Goal: Use online tool/utility: Utilize a website feature to perform a specific function

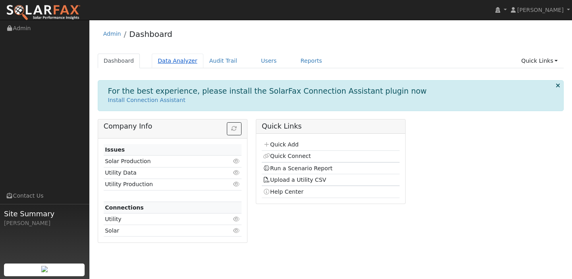
click at [180, 65] on link "Data Analyzer" at bounding box center [178, 61] width 52 height 15
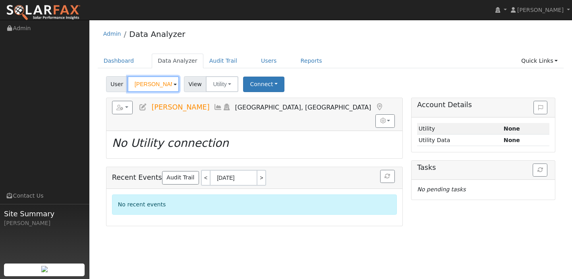
click at [142, 84] on input "Victoria Osman" at bounding box center [153, 84] width 52 height 16
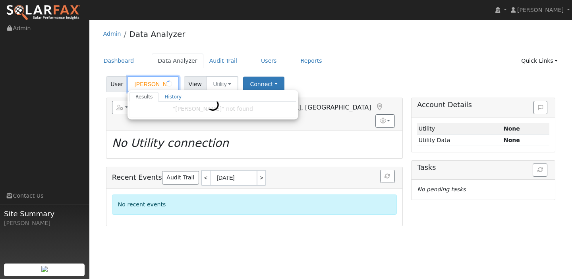
click at [143, 84] on input "Vicoria Osman" at bounding box center [153, 84] width 52 height 16
click at [143, 84] on input "Vioria Osman" at bounding box center [153, 84] width 52 height 16
drag, startPoint x: 132, startPoint y: 84, endPoint x: 181, endPoint y: 84, distance: 48.4
click at [181, 84] on div "User Vioria Osman Results History "Vioria Osman" not found Enter text to search…" at bounding box center [143, 84] width 78 height 16
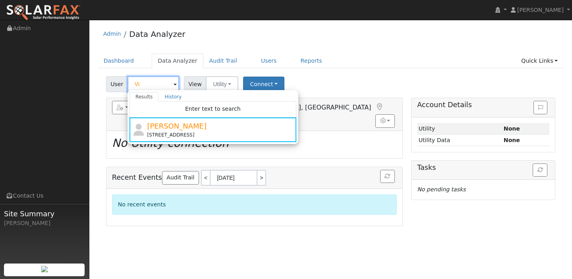
type input "V"
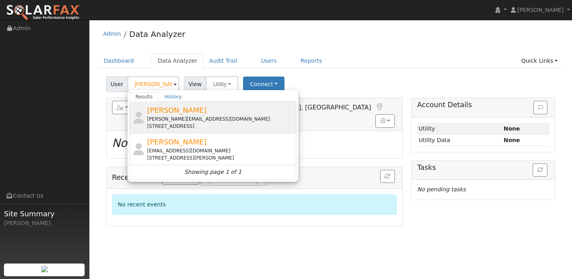
click at [175, 120] on div "[PERSON_NAME][EMAIL_ADDRESS][DOMAIN_NAME]" at bounding box center [220, 119] width 147 height 7
type input "[PERSON_NAME]"
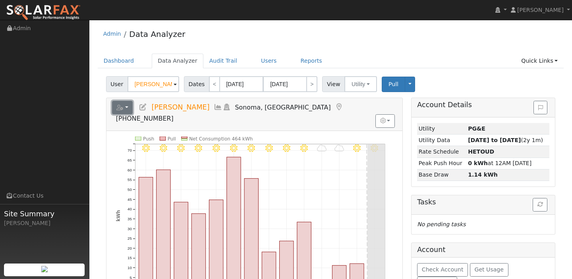
click at [123, 108] on button "button" at bounding box center [122, 107] width 21 height 13
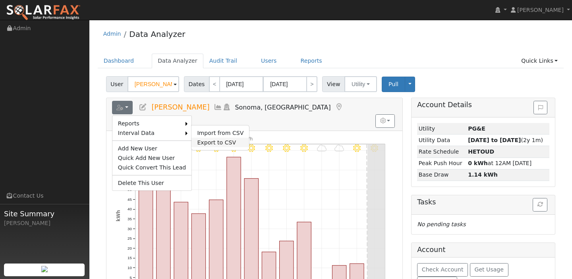
click at [201, 139] on link "Export to CSV" at bounding box center [220, 143] width 58 height 10
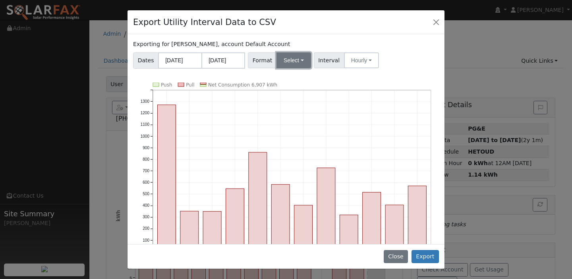
click at [281, 66] on button "Select" at bounding box center [293, 60] width 35 height 16
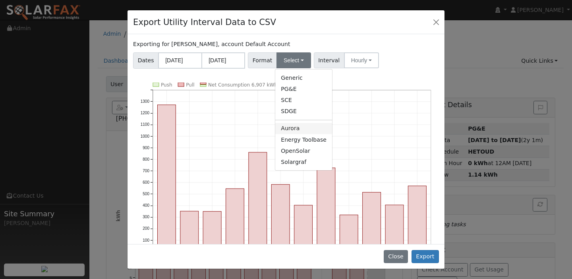
click at [290, 129] on link "Aurora" at bounding box center [303, 128] width 57 height 11
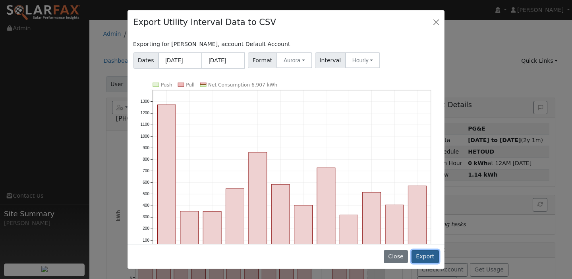
click at [422, 255] on button "Export" at bounding box center [424, 256] width 27 height 13
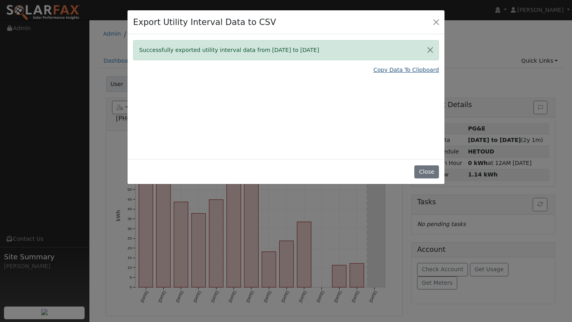
click at [394, 70] on link "Copy Data To Clipboard" at bounding box center [405, 70] width 65 height 8
click at [434, 21] on button "Close" at bounding box center [435, 21] width 11 height 11
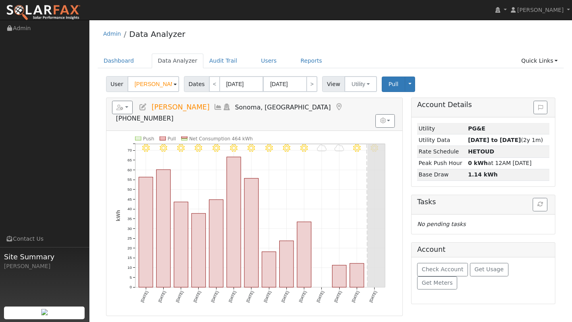
click at [257, 69] on div "Dashboard Data Analyzer Audit Trail Users Reports Quick Links Quick Add Quick C…" at bounding box center [331, 65] width 466 height 23
click at [257, 64] on link "Users" at bounding box center [269, 61] width 28 height 15
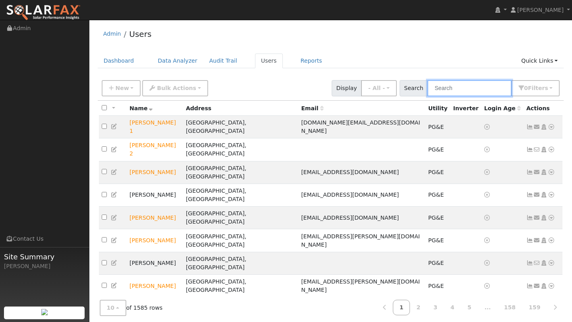
click at [453, 92] on input "text" at bounding box center [469, 88] width 84 height 16
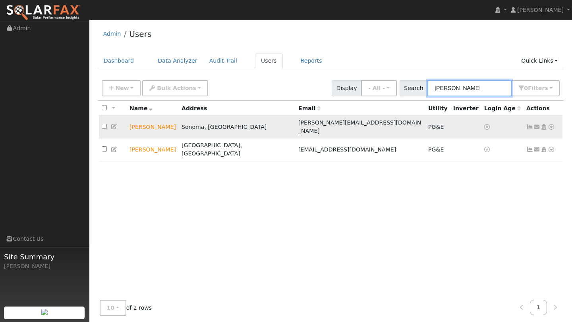
type input "elio"
click at [552, 123] on link at bounding box center [550, 127] width 7 height 8
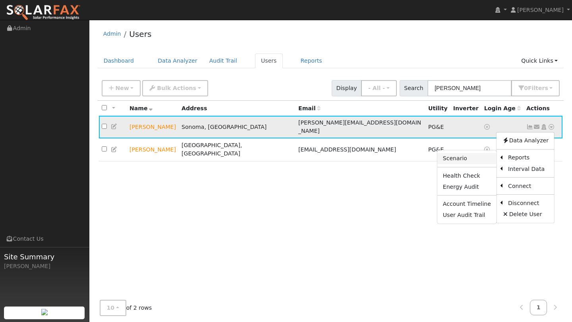
click at [490, 154] on link "Scenario" at bounding box center [466, 158] width 59 height 11
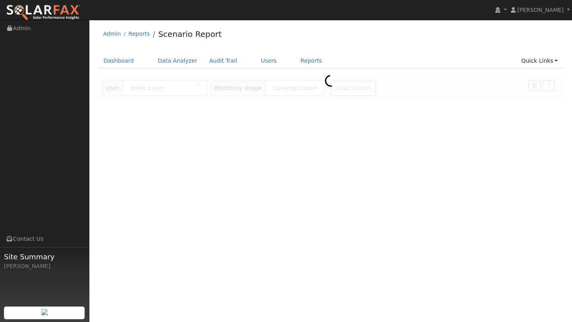
type input "[PERSON_NAME]"
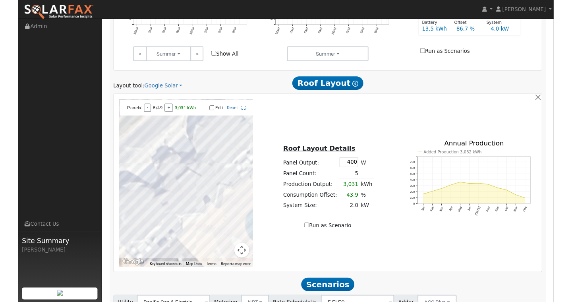
scroll to position [421, 0]
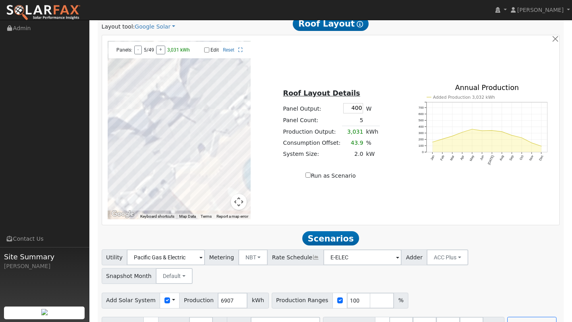
click at [233, 204] on button "Map camera controls" at bounding box center [239, 202] width 16 height 16
click at [221, 199] on button "Zoom out" at bounding box center [219, 202] width 16 height 16
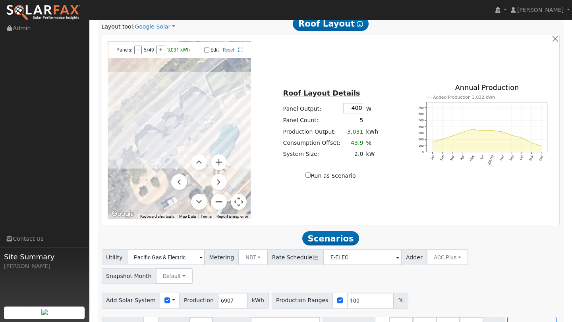
click at [221, 199] on button "Zoom out" at bounding box center [219, 202] width 16 height 16
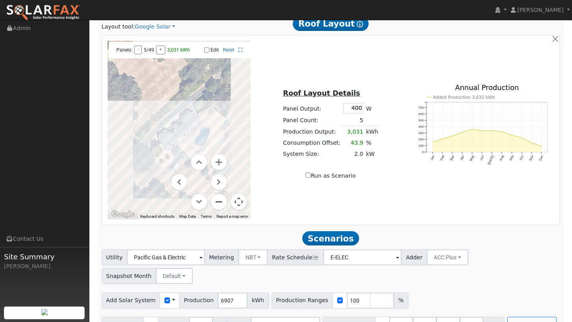
click at [221, 199] on button "Zoom out" at bounding box center [219, 202] width 16 height 16
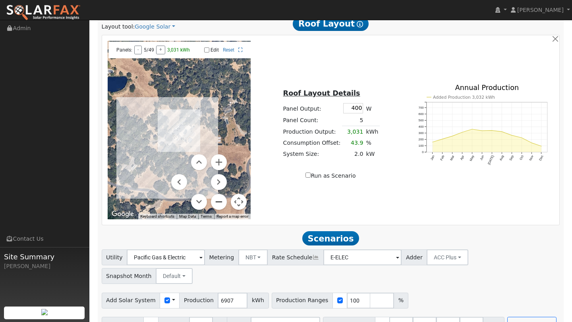
click at [218, 199] on button "Zoom out" at bounding box center [219, 202] width 16 height 16
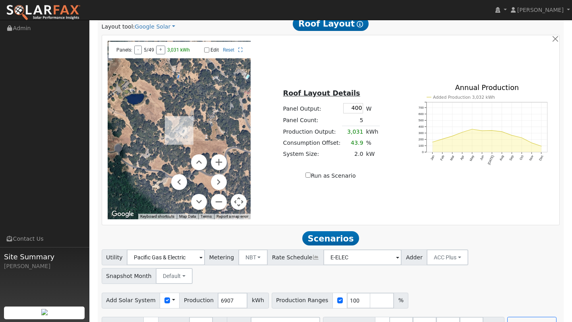
click at [231, 199] on button "Map camera controls" at bounding box center [239, 202] width 16 height 16
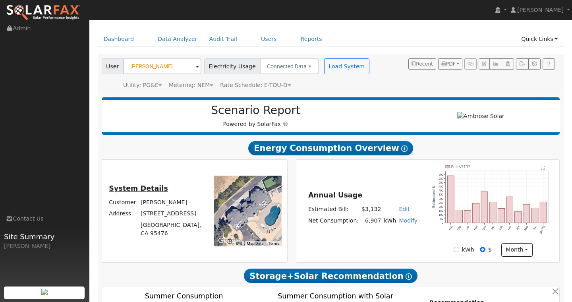
scroll to position [0, 0]
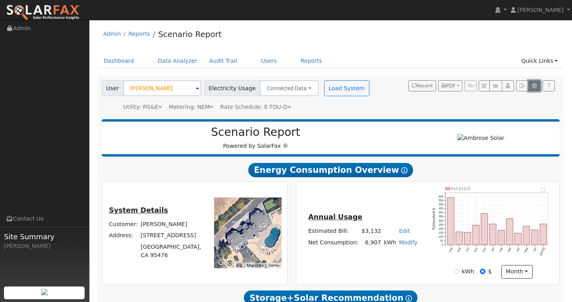
click at [535, 88] on icon "button" at bounding box center [534, 85] width 6 height 5
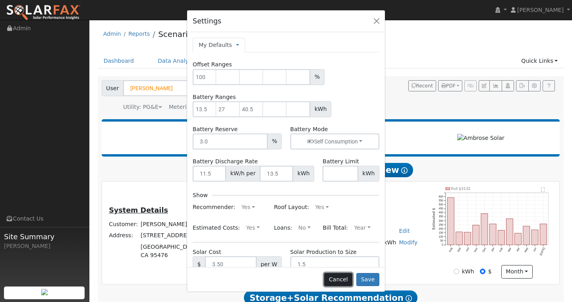
click at [337, 277] on button "Cancel" at bounding box center [338, 279] width 28 height 13
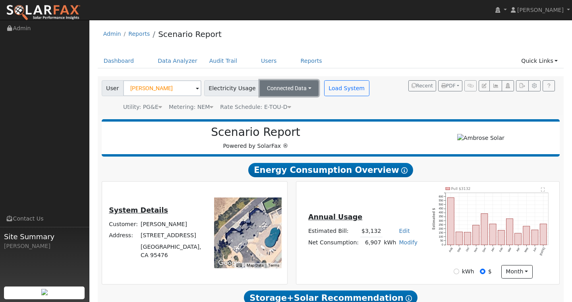
click at [294, 91] on button "Connected Data" at bounding box center [289, 88] width 59 height 16
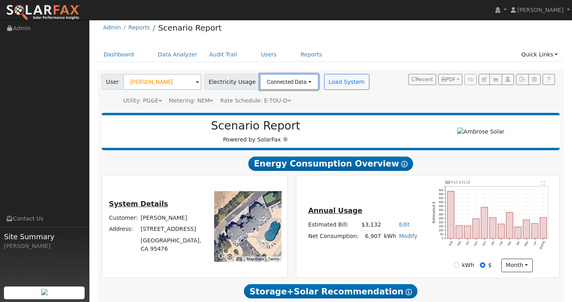
scroll to position [4, 0]
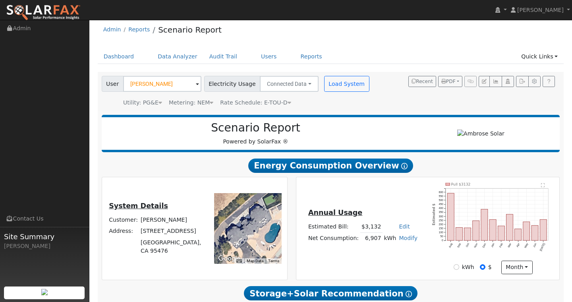
click at [355, 130] on h2 "Scenario Report" at bounding box center [256, 127] width 292 height 13
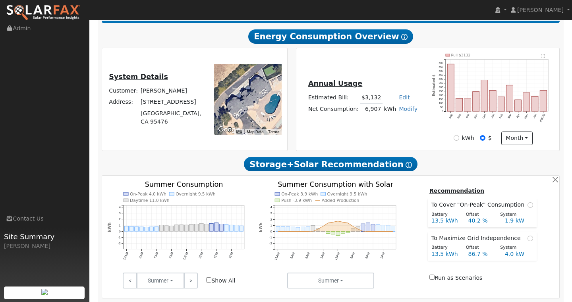
scroll to position [0, 0]
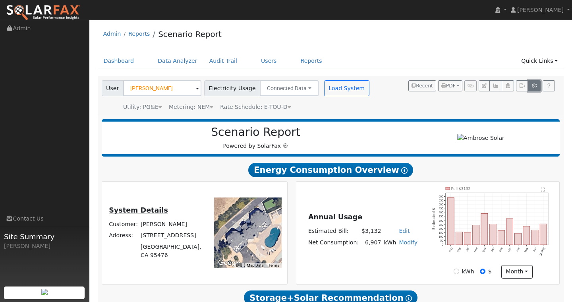
click at [534, 83] on icon "button" at bounding box center [534, 85] width 6 height 5
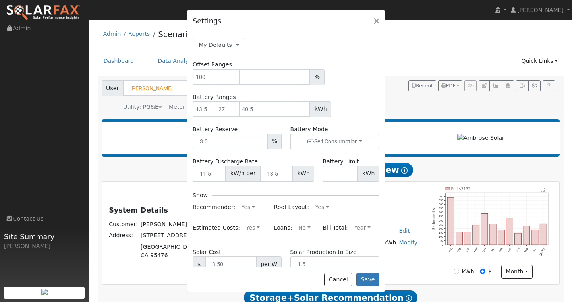
click at [376, 15] on div "Settings" at bounding box center [286, 21] width 198 height 22
click at [376, 17] on button "button" at bounding box center [376, 20] width 11 height 11
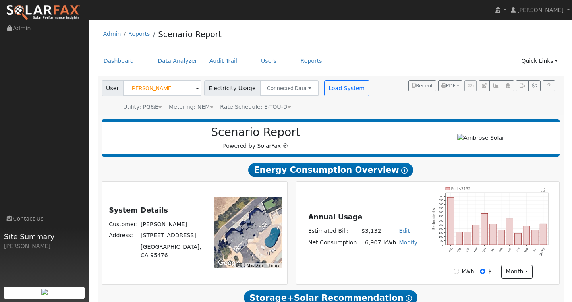
scroll to position [33, 0]
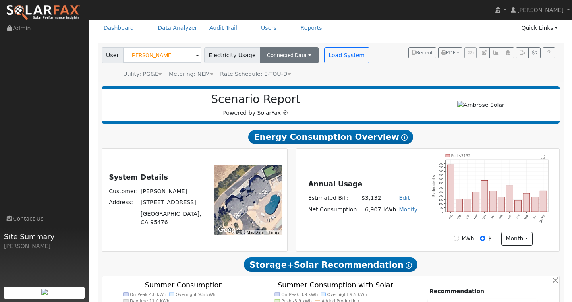
click at [283, 56] on button "Connected Data" at bounding box center [289, 55] width 59 height 16
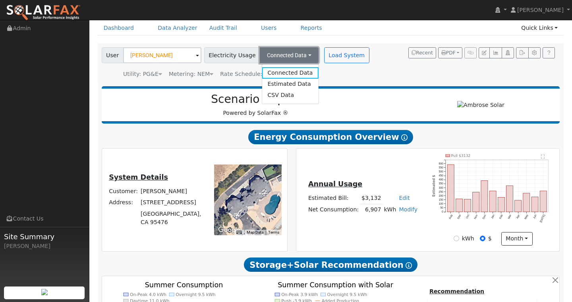
click at [283, 56] on button "Connected Data" at bounding box center [289, 55] width 59 height 16
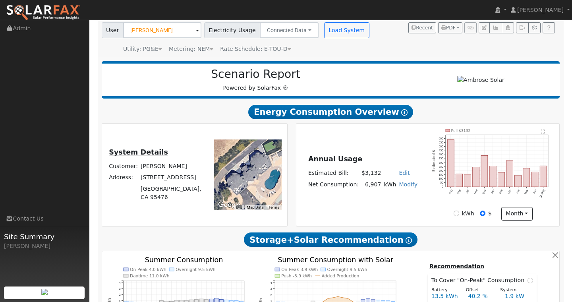
scroll to position [0, 0]
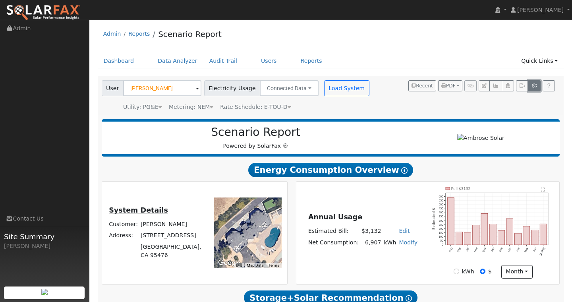
click at [535, 86] on icon "button" at bounding box center [534, 85] width 6 height 5
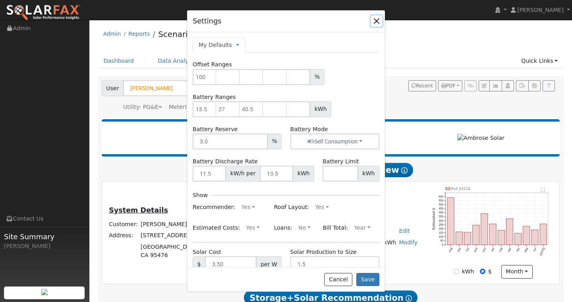
click at [380, 26] on button "button" at bounding box center [376, 20] width 11 height 11
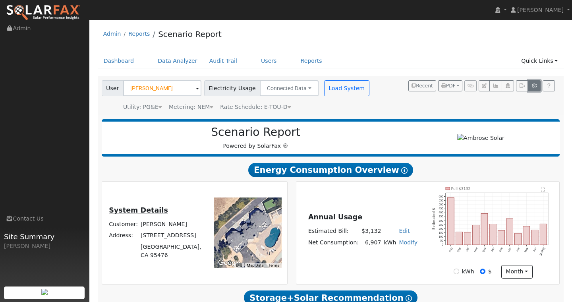
click at [537, 81] on button "button" at bounding box center [534, 85] width 12 height 11
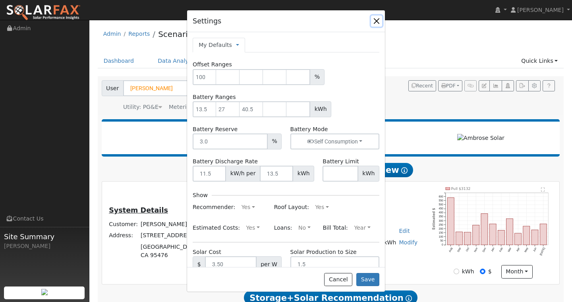
click at [381, 25] on button "button" at bounding box center [376, 20] width 11 height 11
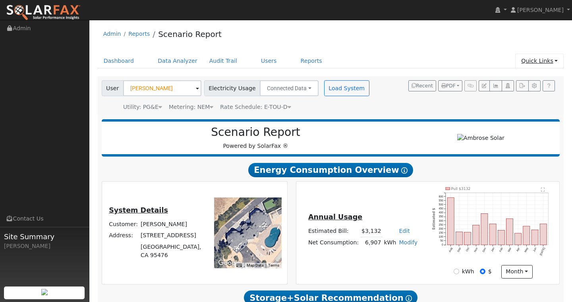
click at [554, 60] on link "Quick Links" at bounding box center [539, 61] width 48 height 15
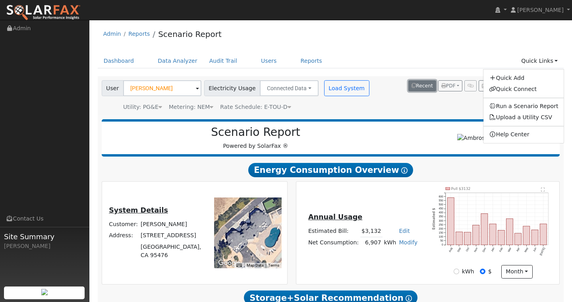
click at [420, 81] on button "Recent" at bounding box center [422, 85] width 28 height 11
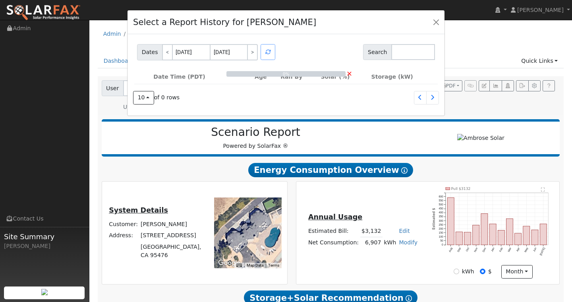
click at [435, 29] on div "Select a Report History for Elio Casinelli" at bounding box center [285, 22] width 317 height 24
click at [435, 24] on button "button" at bounding box center [435, 21] width 11 height 11
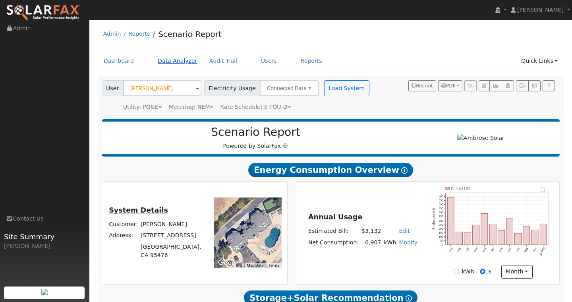
click at [173, 66] on link "Data Analyzer" at bounding box center [178, 61] width 52 height 15
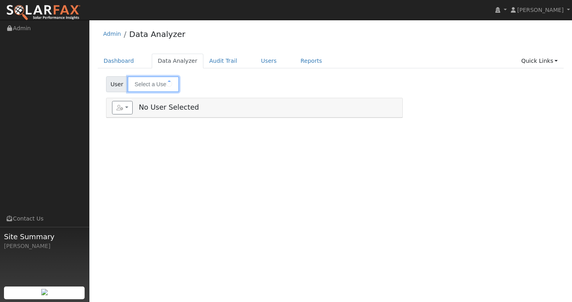
type input "[PERSON_NAME]"
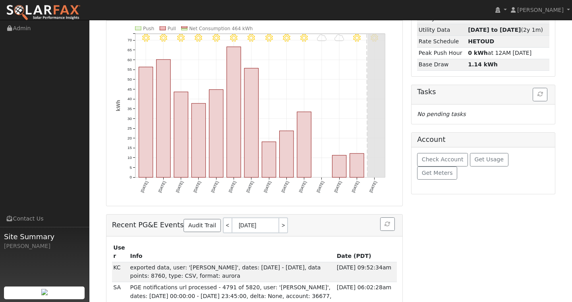
scroll to position [112, 0]
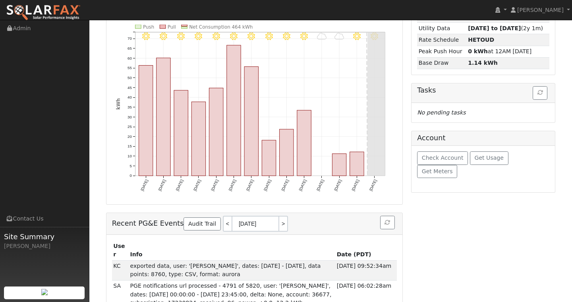
click at [529, 150] on div "Check Account Get Usage Get Meters" at bounding box center [482, 169] width 143 height 46
click at [457, 165] on button "Get Meters" at bounding box center [437, 171] width 40 height 13
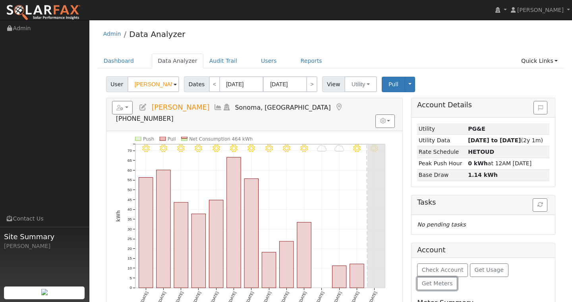
scroll to position [141, 0]
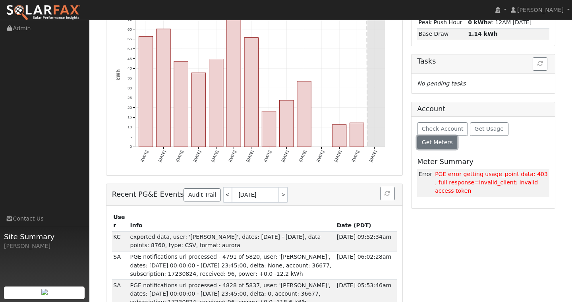
click at [457, 136] on button "Get Meters" at bounding box center [437, 142] width 40 height 13
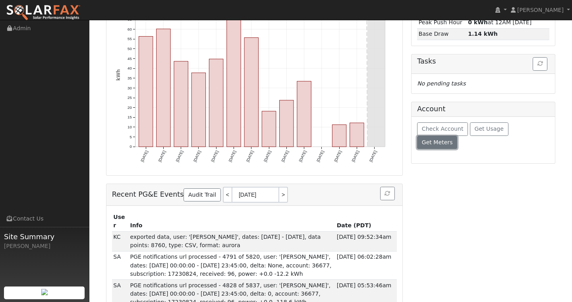
click at [457, 136] on button "Get Meters" at bounding box center [437, 142] width 40 height 13
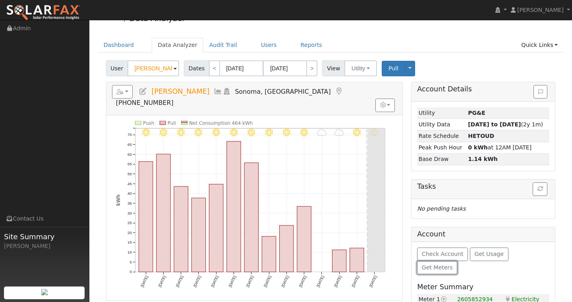
scroll to position [0, 0]
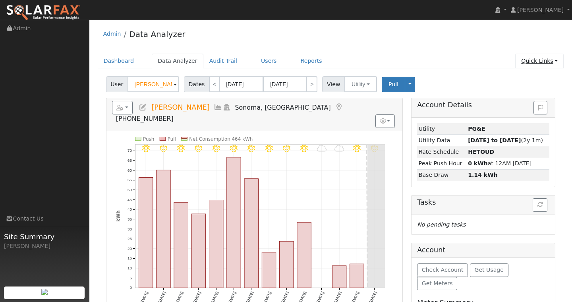
click at [560, 61] on link "Quick Links" at bounding box center [539, 61] width 48 height 15
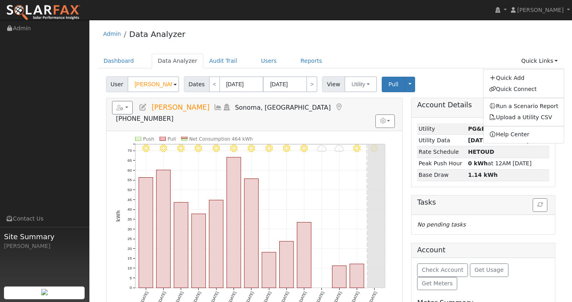
click at [364, 57] on ul "Dashboard Data Analyzer Audit Trail Users Reports Quick Links Quick Add Quick C…" at bounding box center [331, 61] width 466 height 15
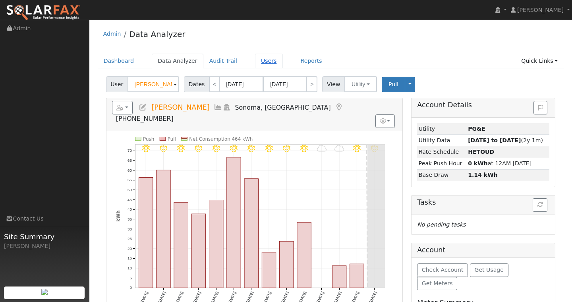
click at [255, 63] on link "Users" at bounding box center [269, 61] width 28 height 15
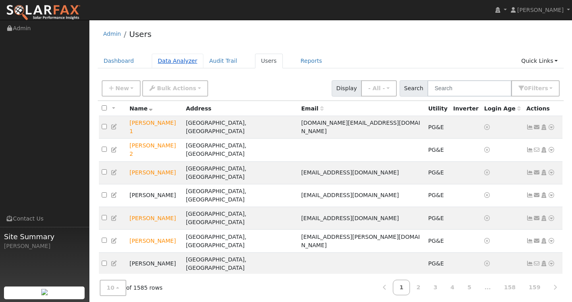
click at [184, 63] on link "Data Analyzer" at bounding box center [178, 61] width 52 height 15
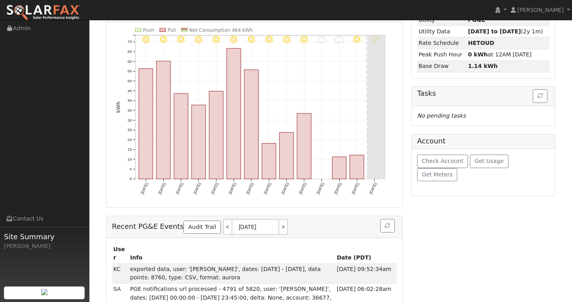
scroll to position [113, 0]
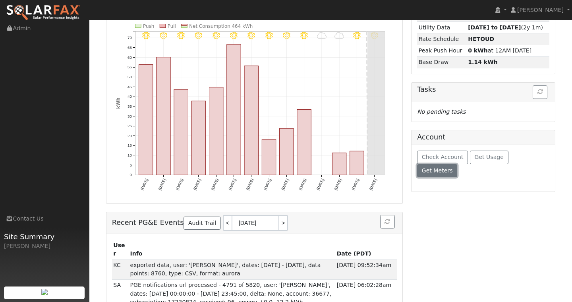
click at [453, 167] on span "Get Meters" at bounding box center [437, 170] width 31 height 6
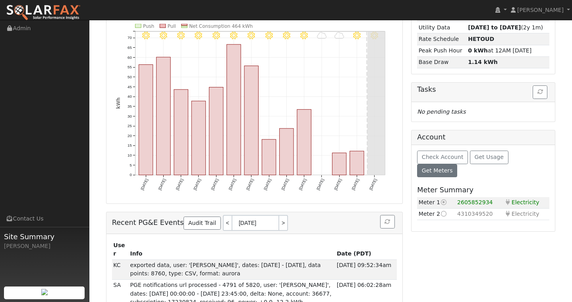
click at [463, 210] on span "4310349520" at bounding box center [475, 213] width 36 height 6
click at [445, 211] on icon at bounding box center [443, 214] width 7 height 6
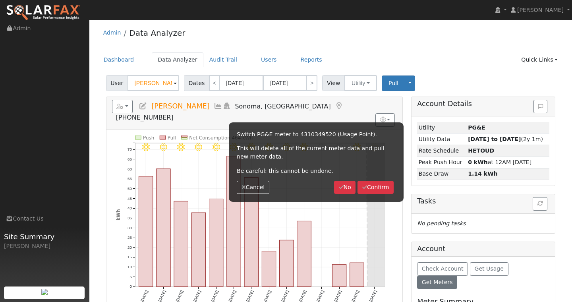
scroll to position [0, 0]
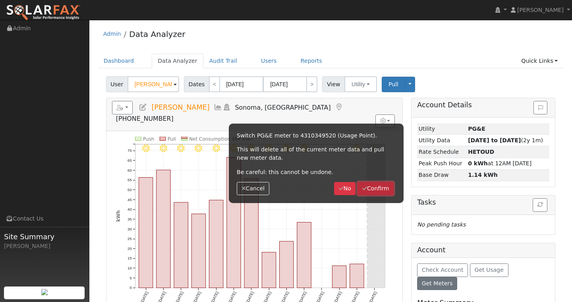
click at [365, 192] on button "Confirm" at bounding box center [375, 188] width 36 height 13
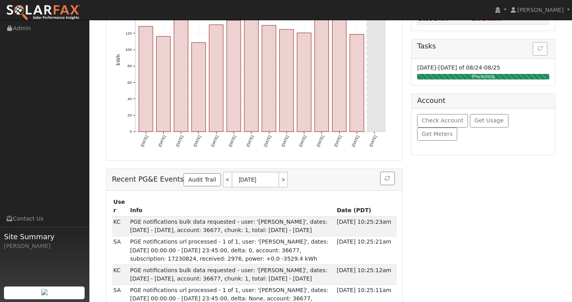
scroll to position [155, 0]
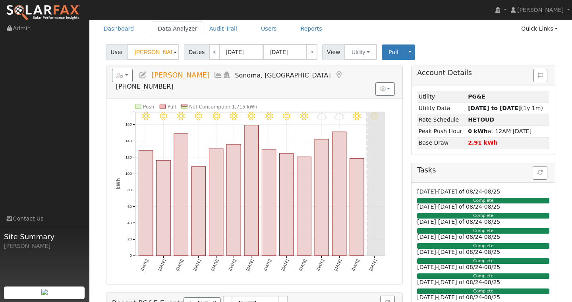
scroll to position [17, 0]
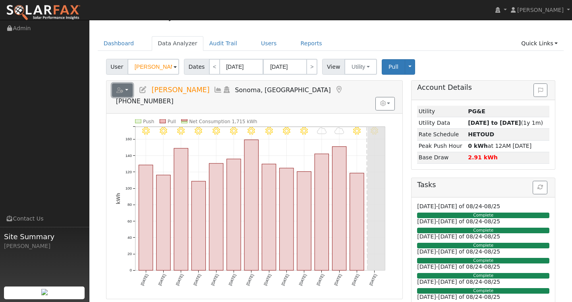
click at [125, 85] on button "button" at bounding box center [122, 89] width 21 height 13
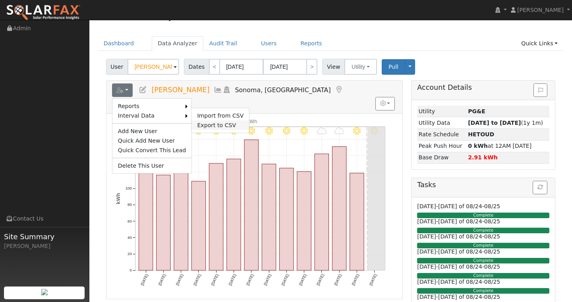
click at [201, 123] on link "Export to CSV" at bounding box center [220, 125] width 58 height 10
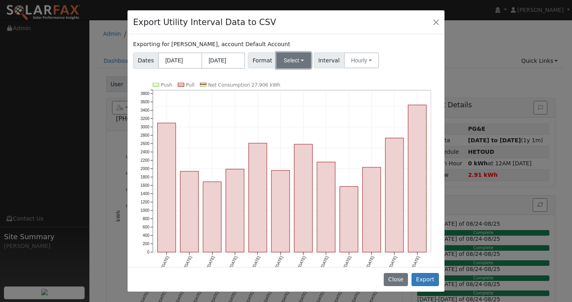
click at [285, 54] on button "Select" at bounding box center [293, 60] width 35 height 16
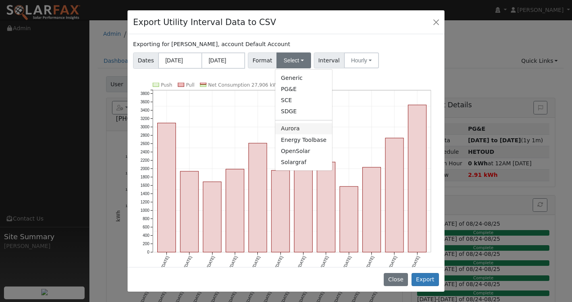
click at [295, 125] on link "Aurora" at bounding box center [303, 128] width 57 height 11
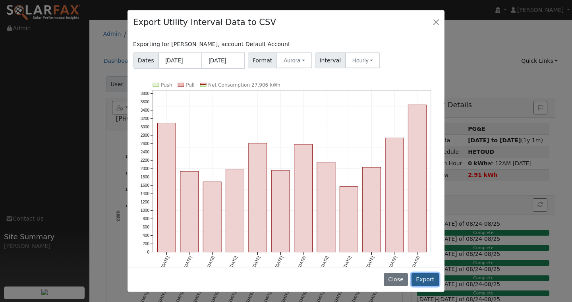
click at [431, 277] on button "Export" at bounding box center [424, 279] width 27 height 13
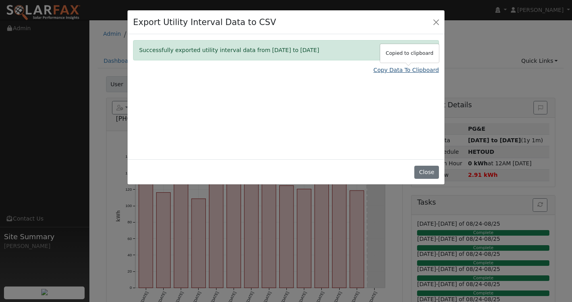
click at [391, 73] on link "Copy Data To Clipboard" at bounding box center [405, 70] width 65 height 8
click at [440, 20] on button "Close" at bounding box center [435, 21] width 11 height 11
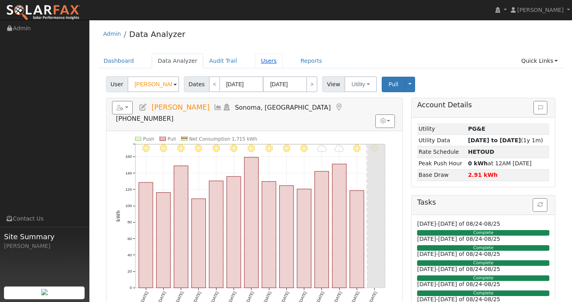
click at [264, 60] on link "Users" at bounding box center [269, 61] width 28 height 15
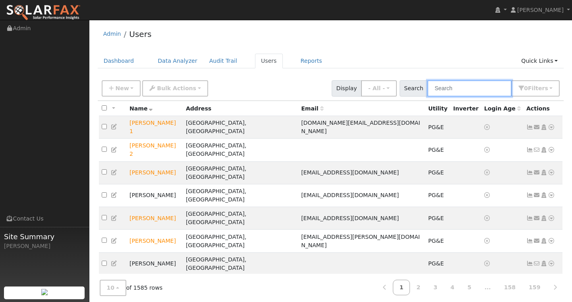
click at [462, 85] on input "text" at bounding box center [469, 88] width 84 height 16
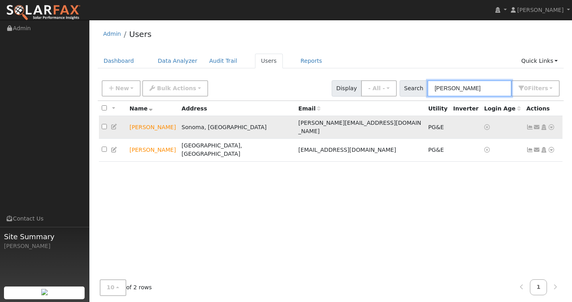
type input "elio"
click at [549, 124] on icon at bounding box center [550, 127] width 7 height 6
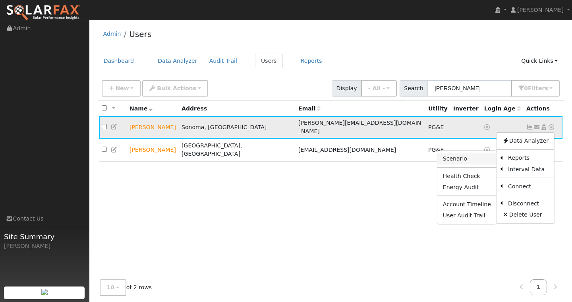
click at [470, 155] on link "Scenario" at bounding box center [466, 158] width 59 height 11
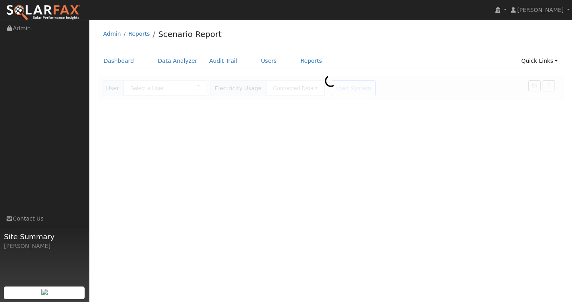
type input "[PERSON_NAME]"
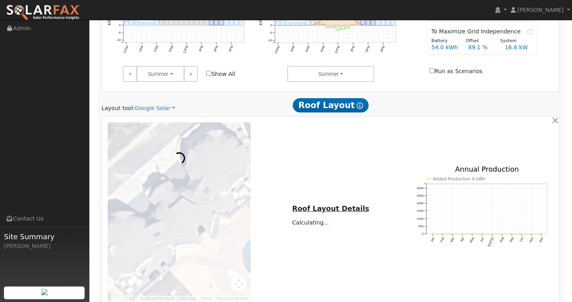
scroll to position [442, 0]
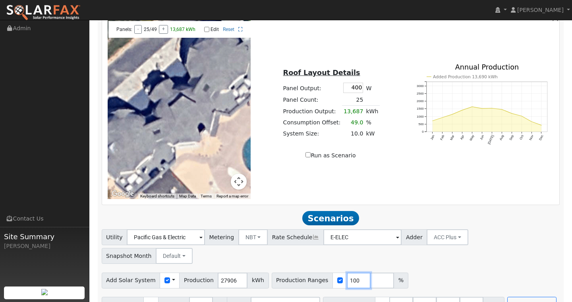
click at [347, 272] on input "100" at bounding box center [359, 280] width 24 height 16
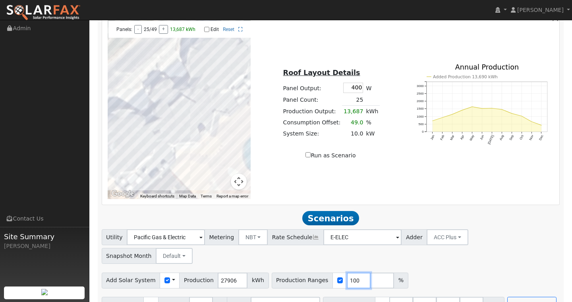
click at [347, 272] on input "100" at bounding box center [359, 280] width 24 height 16
click at [236, 185] on button "Map camera controls" at bounding box center [239, 181] width 16 height 16
click at [215, 181] on button "Zoom out" at bounding box center [219, 181] width 16 height 16
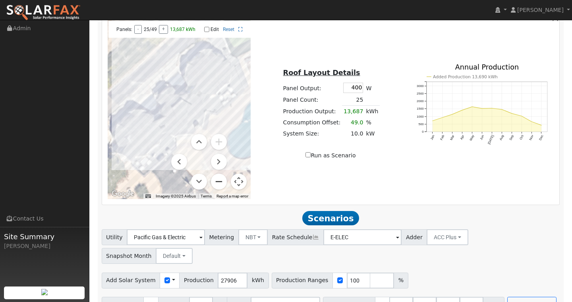
click at [215, 181] on button "Zoom out" at bounding box center [219, 181] width 16 height 16
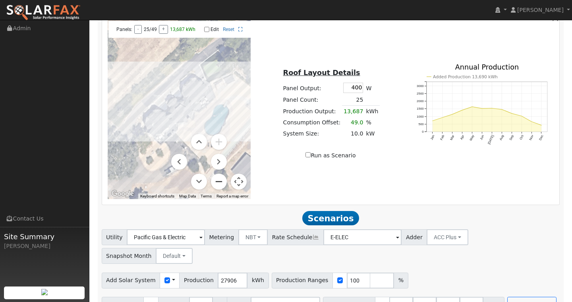
click at [215, 181] on button "Zoom out" at bounding box center [219, 181] width 16 height 16
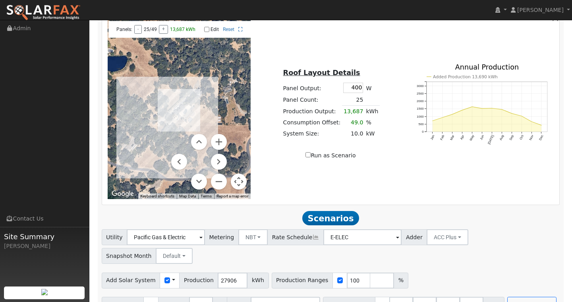
click at [238, 183] on button "Map camera controls" at bounding box center [239, 181] width 16 height 16
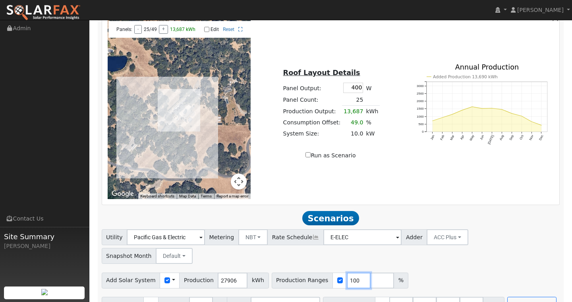
click at [351, 272] on input "100" at bounding box center [359, 280] width 24 height 16
type input "1"
type input "73"
click at [412, 269] on div "Add Solar System Use CSV Data Production 27906 kWh Production Ranges 73 %" at bounding box center [330, 278] width 461 height 19
click at [512, 297] on button "Run Scenarios" at bounding box center [531, 305] width 49 height 16
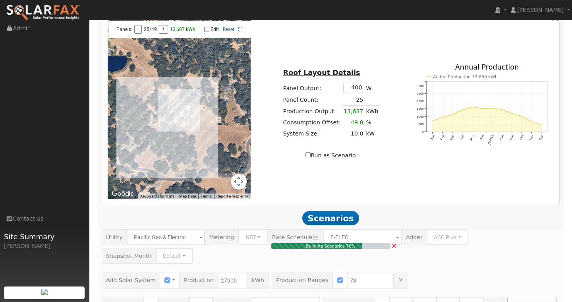
type input "13.6"
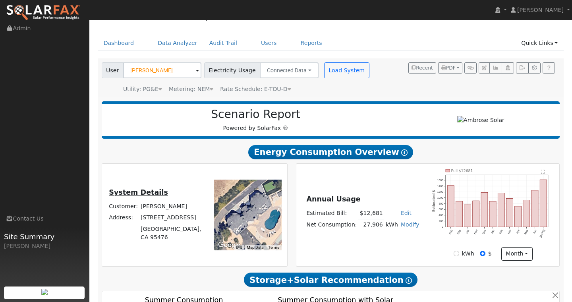
scroll to position [0, 0]
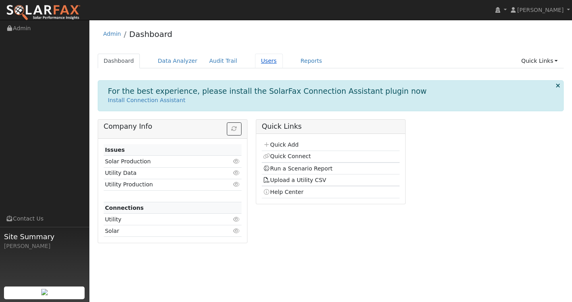
click at [256, 61] on link "Users" at bounding box center [269, 61] width 28 height 15
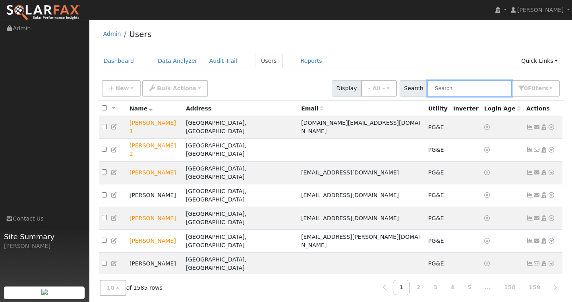
click at [443, 86] on input "text" at bounding box center [469, 88] width 84 height 16
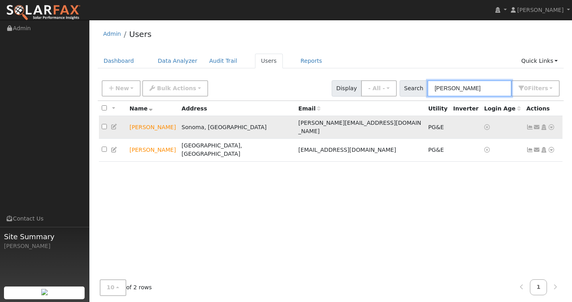
type input "elio"
click at [553, 124] on icon at bounding box center [550, 127] width 7 height 6
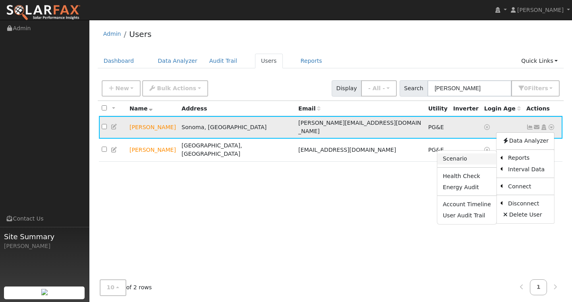
click at [476, 157] on link "Scenario" at bounding box center [466, 158] width 59 height 11
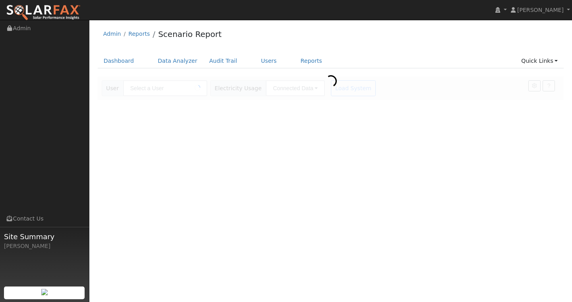
type input "[PERSON_NAME]"
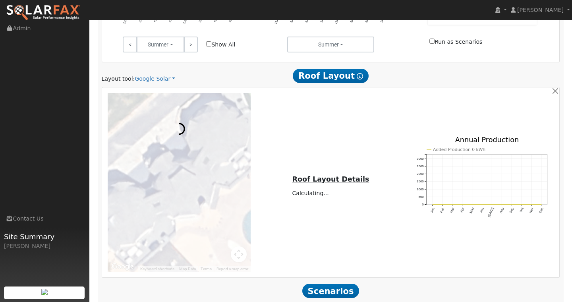
scroll to position [442, 0]
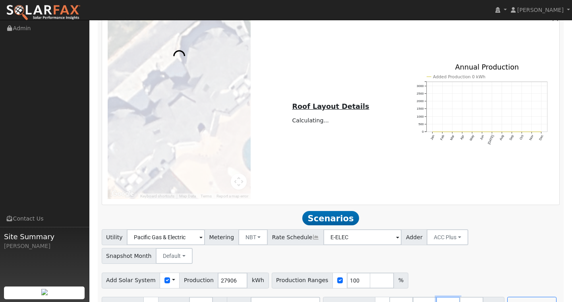
click at [444, 297] on input "40.5" at bounding box center [448, 305] width 24 height 16
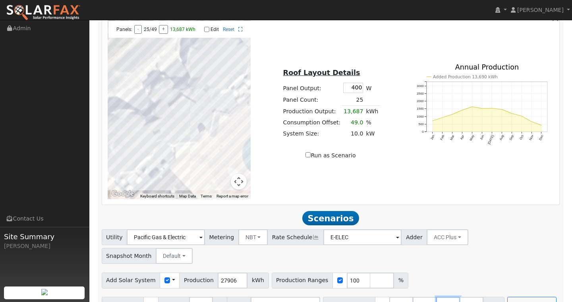
type input "4"
type input "0"
type input "13.5"
type input "27"
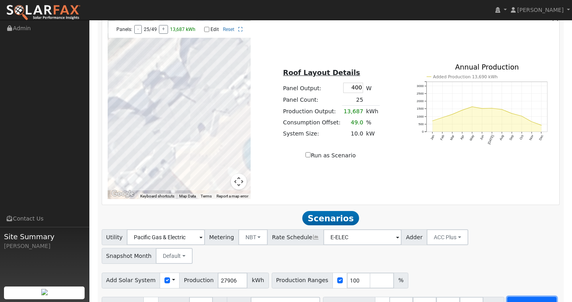
click at [518, 297] on button "Run Scenarios" at bounding box center [531, 305] width 49 height 16
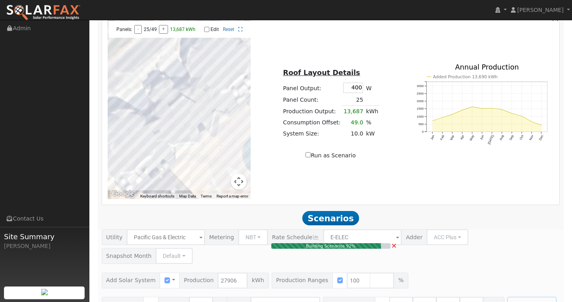
type input "18.6"
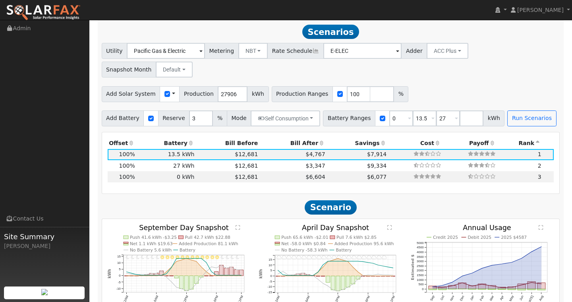
scroll to position [629, 0]
